Goal: Check status: Check status

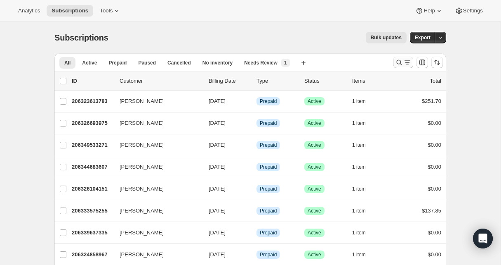
click at [398, 61] on icon "Search and filter results" at bounding box center [399, 62] width 5 height 5
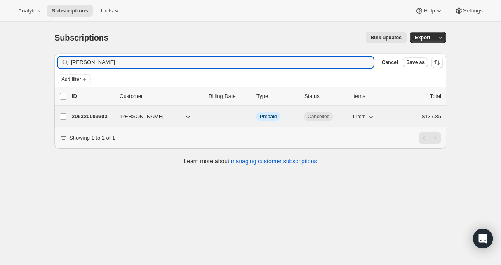
type input "Sara ladd"
click at [94, 118] on p "206320009303" at bounding box center [92, 116] width 41 height 8
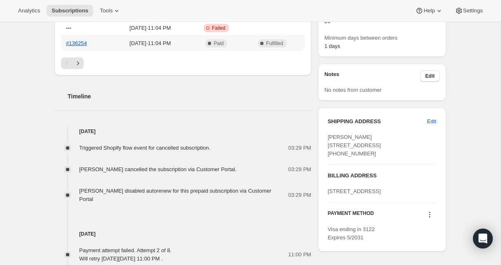
scroll to position [299, 0]
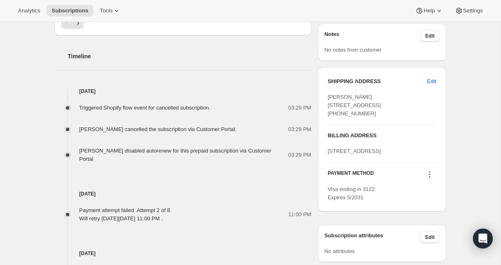
click at [429, 178] on icon at bounding box center [430, 174] width 8 height 8
click at [460, 213] on div "Subscription #206320009303. This page is ready Subscription #206320009303 Info …" at bounding box center [250, 89] width 501 height 733
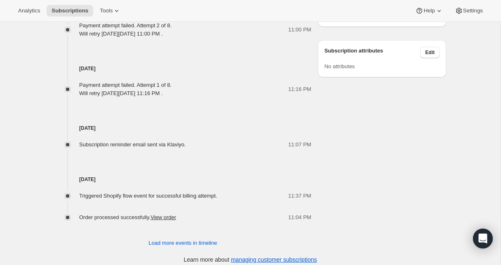
scroll to position [483, 0]
click at [170, 239] on span "Load more events in timeline" at bounding box center [183, 243] width 69 height 8
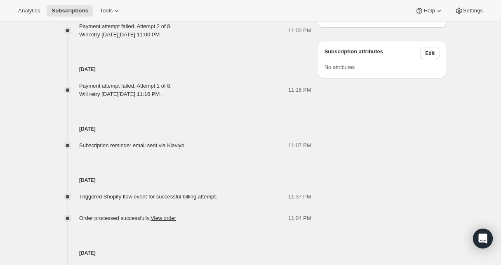
scroll to position [474, 0]
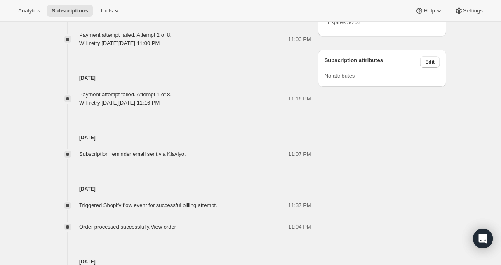
click at [170, 223] on link "View order" at bounding box center [164, 226] width 26 height 6
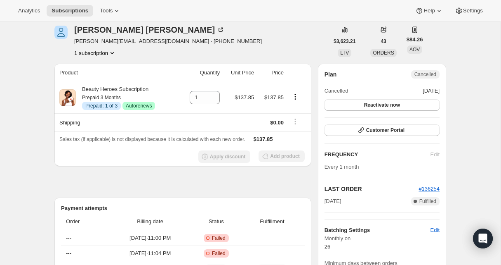
scroll to position [175, 0]
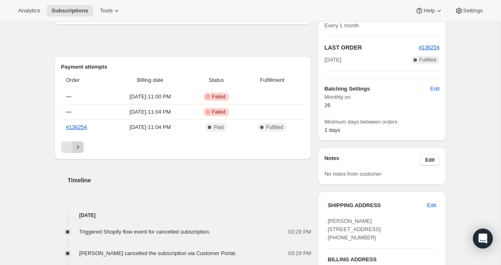
click at [80, 148] on icon "Next" at bounding box center [78, 147] width 8 height 8
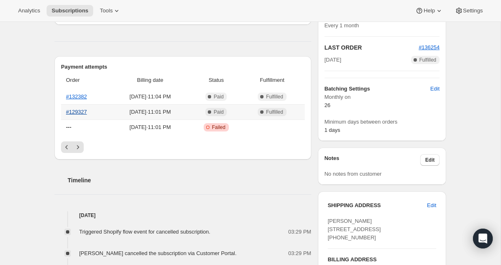
click at [76, 111] on link "#129327" at bounding box center [76, 112] width 21 height 6
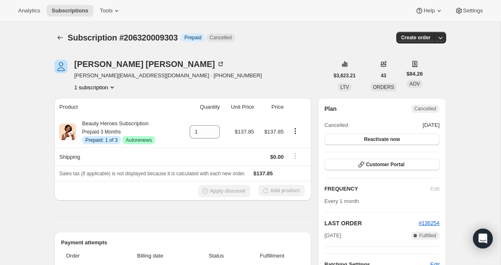
scroll to position [0, 0]
click at [90, 64] on div "Sara Ladd" at bounding box center [149, 64] width 151 height 8
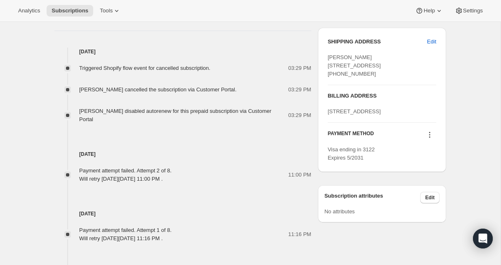
scroll to position [342, 0]
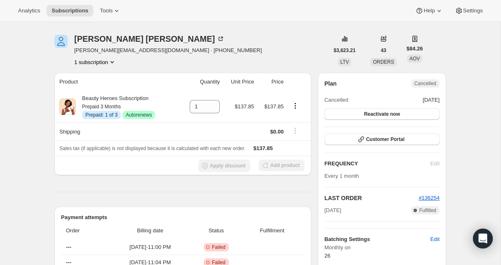
scroll to position [26, 0]
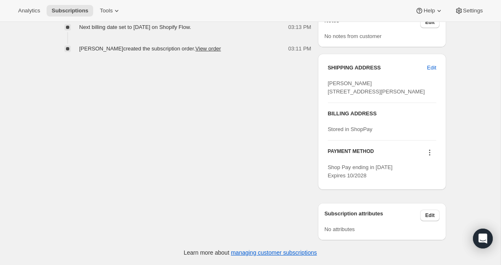
scroll to position [365, 0]
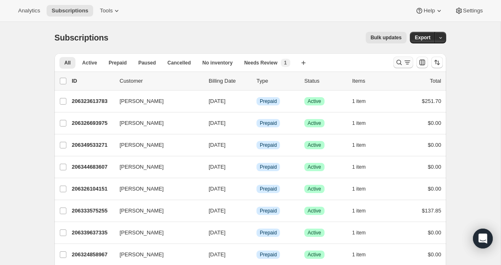
click at [398, 60] on icon "Search and filter results" at bounding box center [399, 62] width 8 height 8
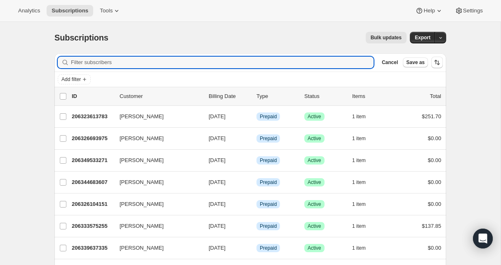
paste input "Laura Olivo"
type input "Laura Olivo"
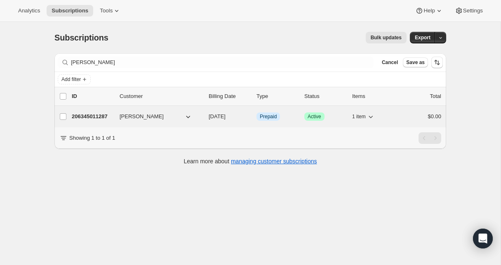
click at [84, 113] on p "206345011287" at bounding box center [92, 116] width 41 height 8
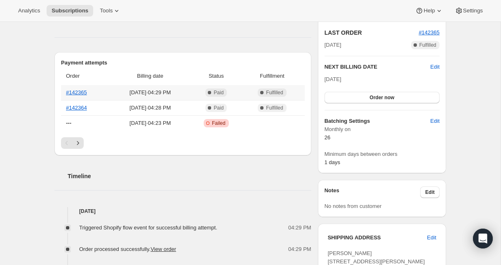
scroll to position [163, 0]
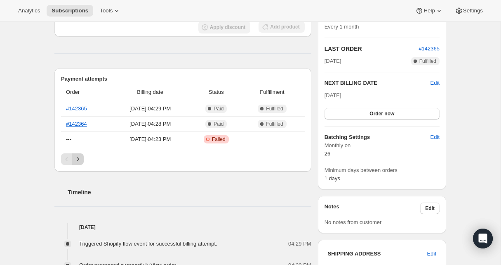
click at [76, 156] on icon "Next" at bounding box center [78, 159] width 8 height 8
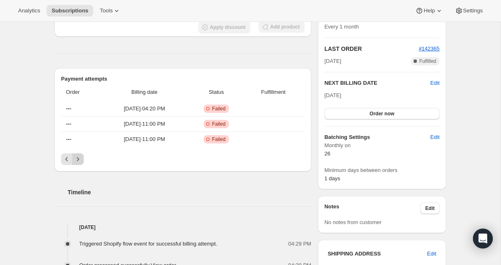
click at [80, 158] on icon "Next" at bounding box center [78, 159] width 8 height 8
click at [64, 162] on icon "Previous" at bounding box center [67, 159] width 8 height 8
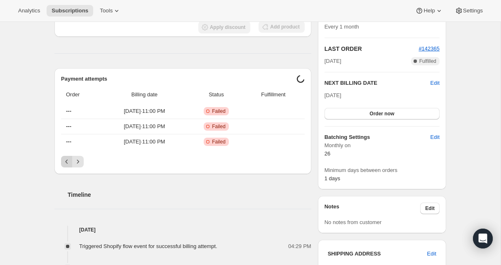
click at [64, 162] on icon "Previous" at bounding box center [67, 161] width 8 height 8
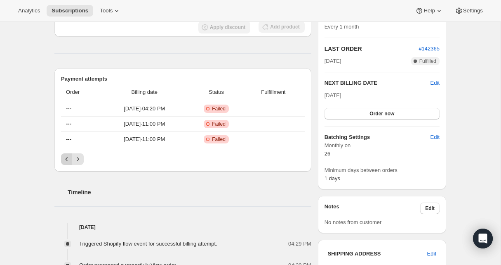
click at [64, 162] on icon "Previous" at bounding box center [67, 159] width 8 height 8
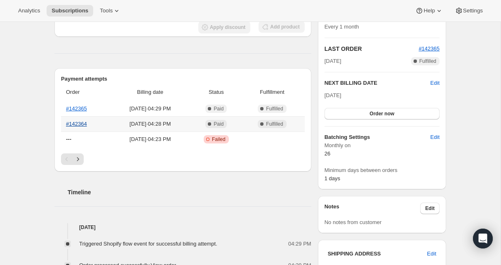
click at [81, 123] on link "#142364" at bounding box center [76, 124] width 21 height 6
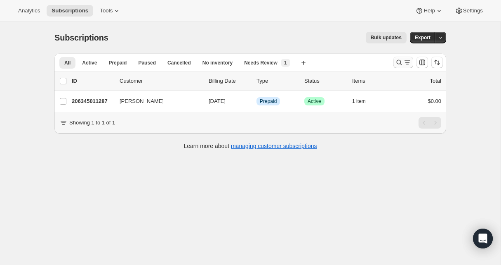
click at [399, 62] on icon "Search and filter results" at bounding box center [399, 62] width 8 height 8
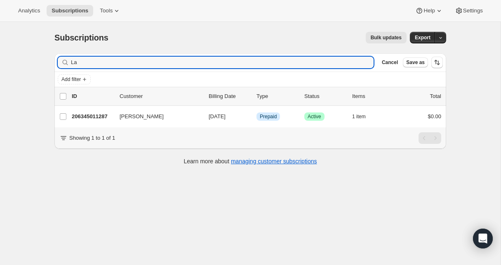
type input "L"
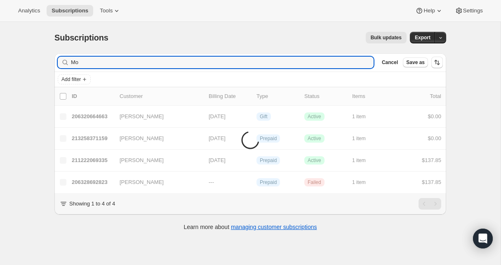
type input "M"
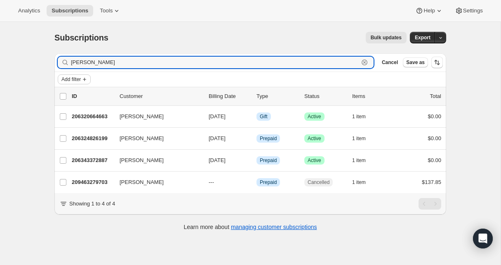
type input "Edward"
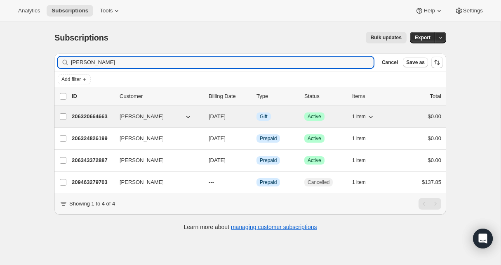
drag, startPoint x: 85, startPoint y: 78, endPoint x: 86, endPoint y: 115, distance: 36.8
click at [86, 115] on p "206320664663" at bounding box center [92, 116] width 41 height 8
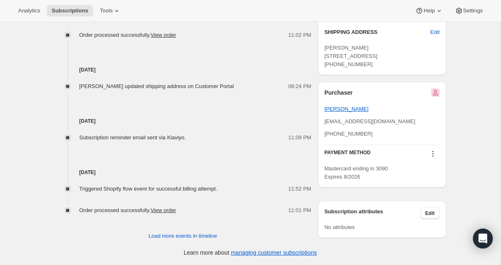
scroll to position [459, 0]
click at [432, 155] on icon at bounding box center [433, 153] width 8 height 8
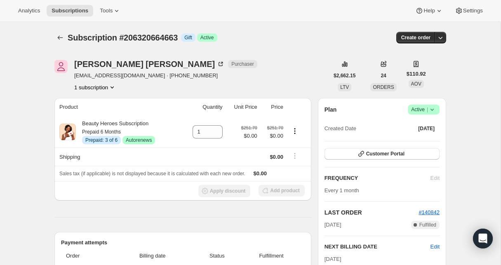
scroll to position [0, 0]
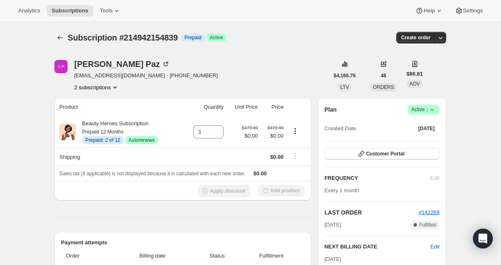
click at [100, 87] on button "2 subscriptions" at bounding box center [96, 87] width 45 height 8
click at [99, 101] on span "206320435287" at bounding box center [81, 102] width 36 height 6
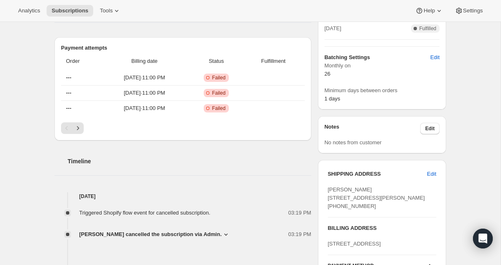
scroll to position [112, 0]
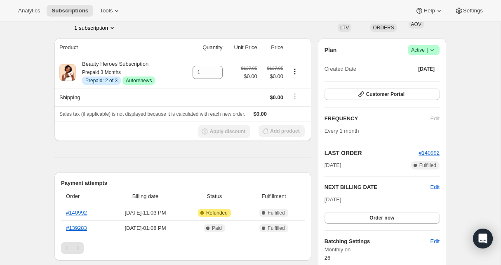
scroll to position [54, 0]
